Goal: Task Accomplishment & Management: Use online tool/utility

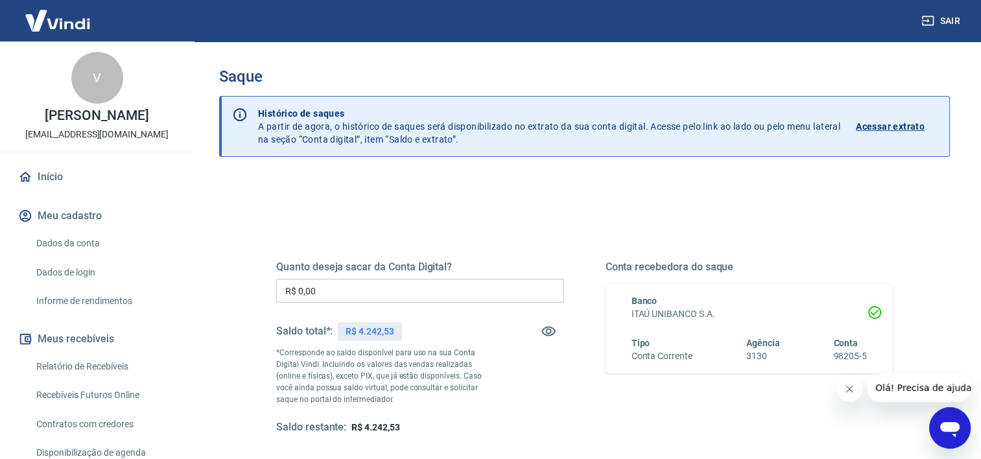
click at [355, 292] on input "R$ 0,00" at bounding box center [420, 291] width 288 height 24
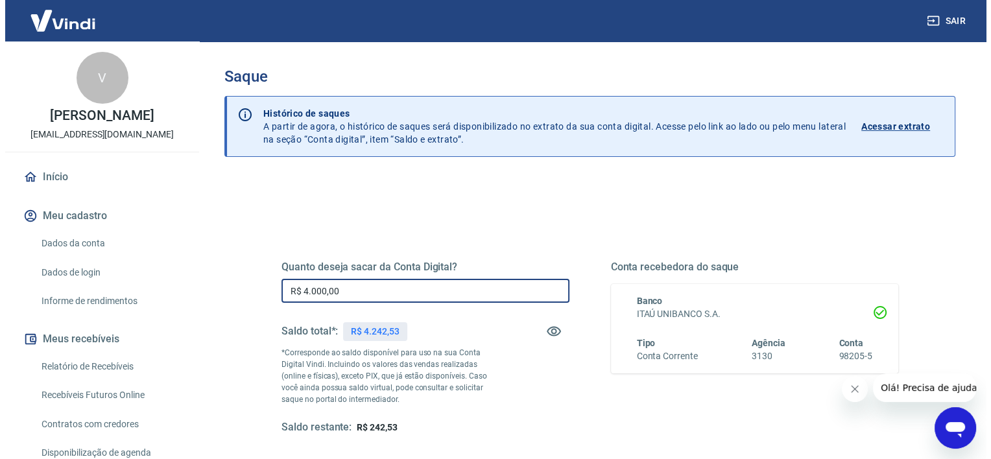
scroll to position [182, 0]
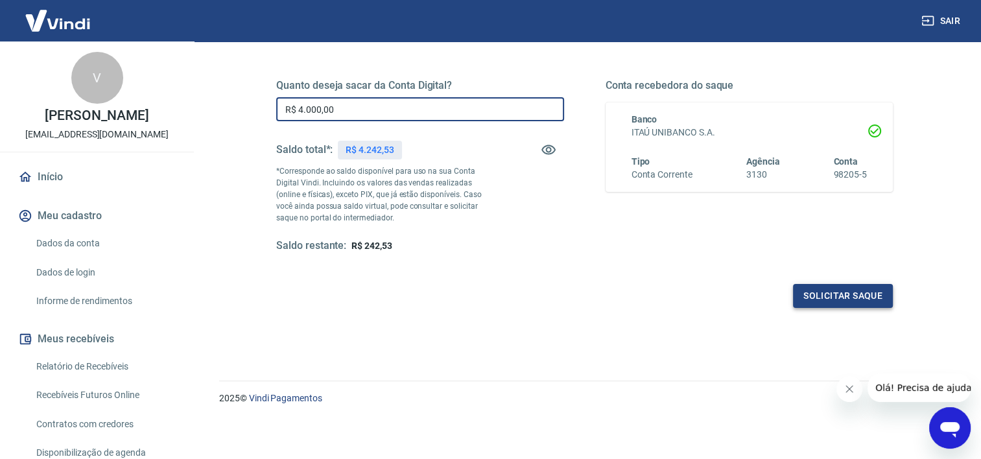
type input "R$ 4.000,00"
click at [854, 290] on button "Solicitar saque" at bounding box center [843, 296] width 100 height 24
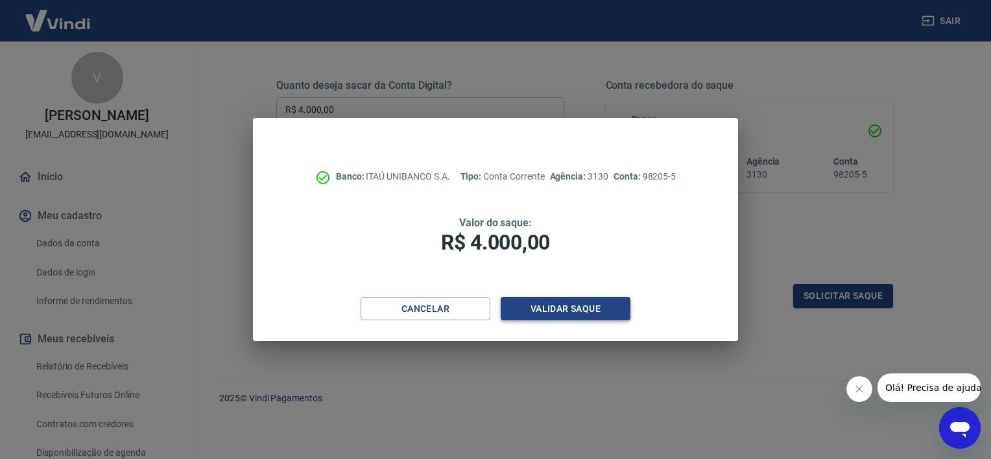
click at [575, 304] on button "Validar saque" at bounding box center [566, 309] width 130 height 24
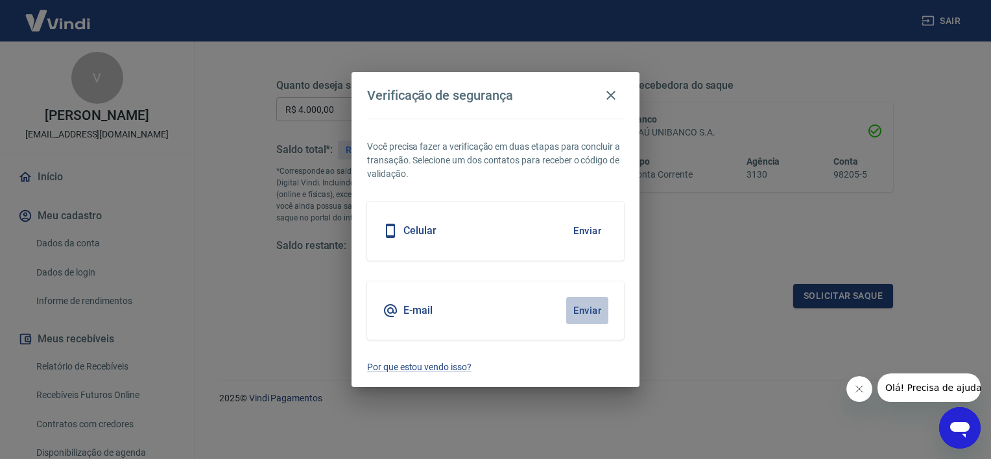
click at [590, 314] on button "Enviar" at bounding box center [587, 310] width 42 height 27
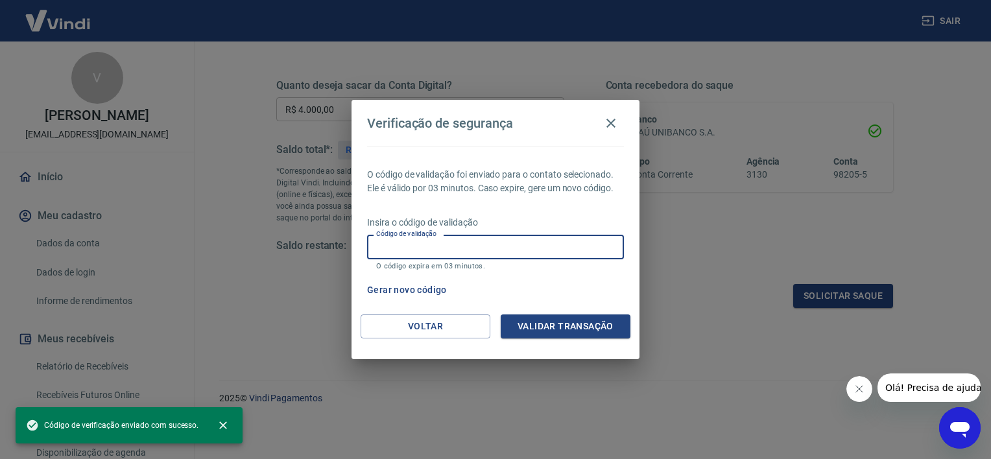
click at [514, 245] on input "Código de validação" at bounding box center [495, 247] width 257 height 24
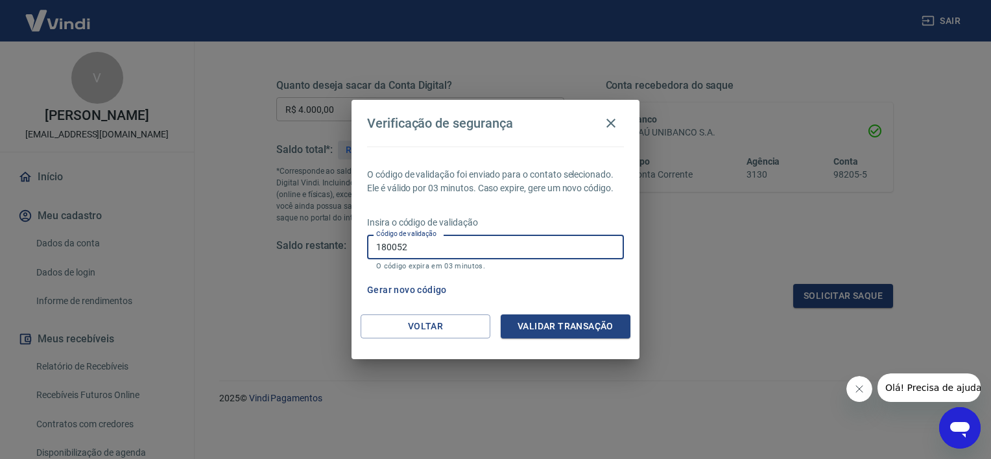
type input "180052"
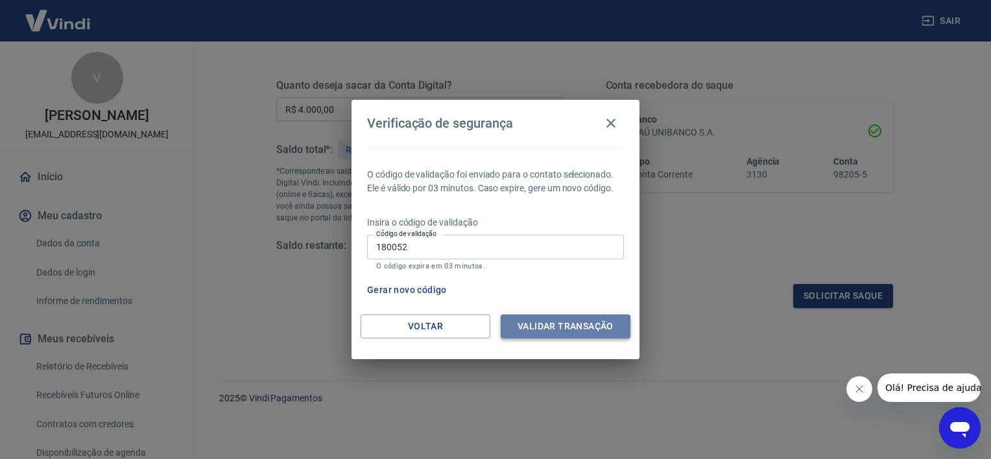
click at [530, 327] on button "Validar transação" at bounding box center [566, 327] width 130 height 24
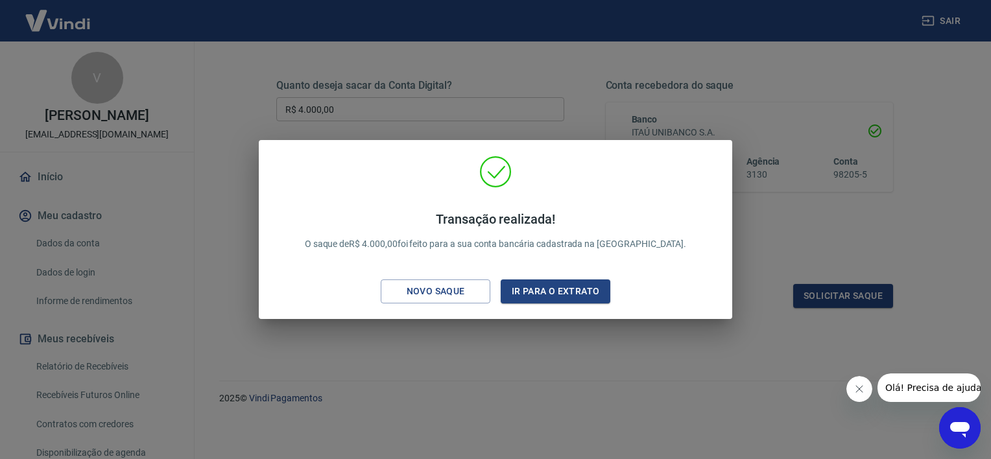
click at [556, 338] on div "Transação realizada! O saque de R$ 4.000,00 foi feito para a sua conta bancária…" at bounding box center [495, 229] width 991 height 459
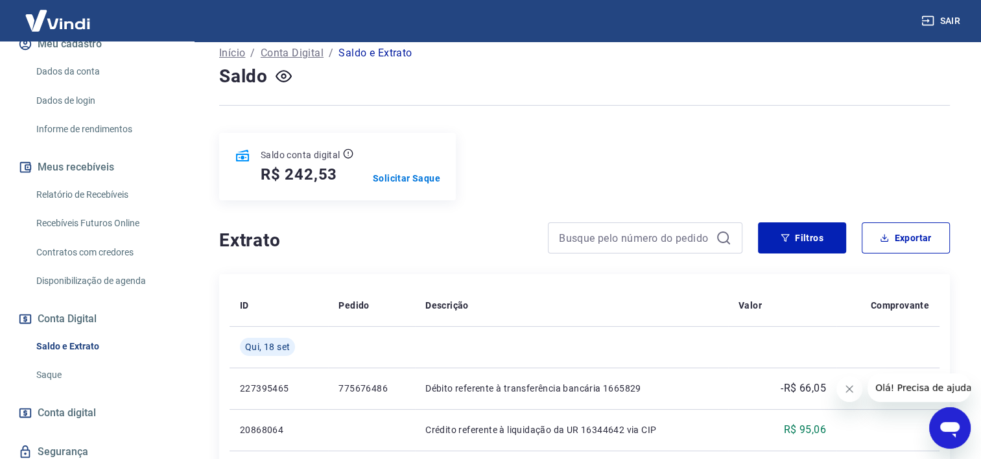
scroll to position [75, 0]
